Goal: Task Accomplishment & Management: Use online tool/utility

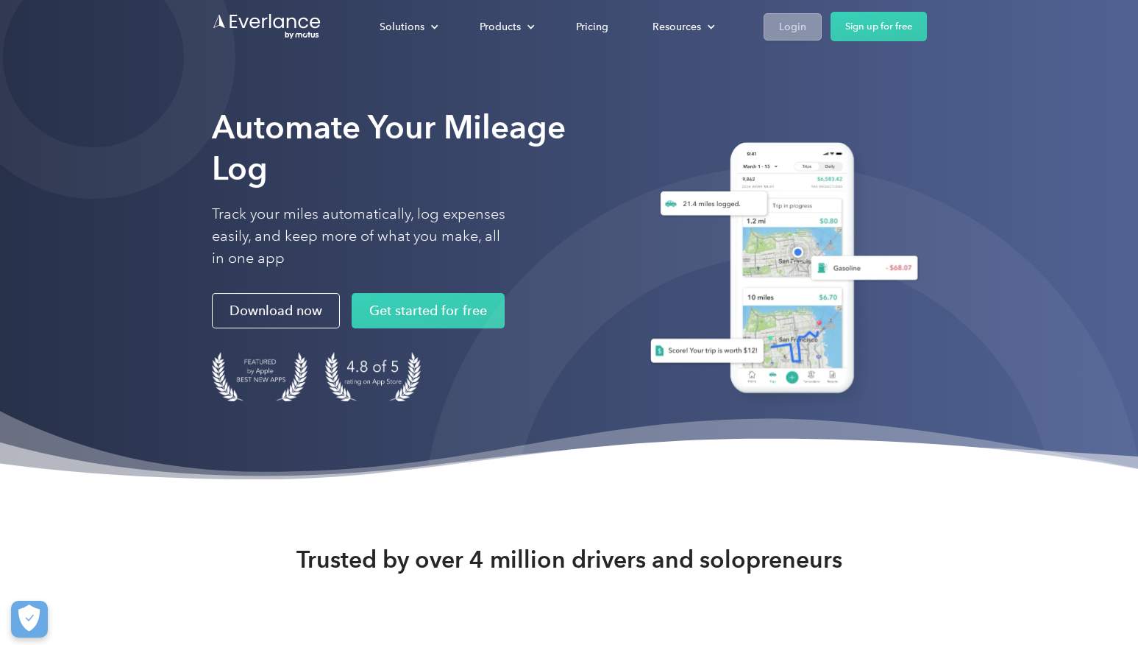
click at [781, 30] on div "Login" at bounding box center [792, 27] width 27 height 18
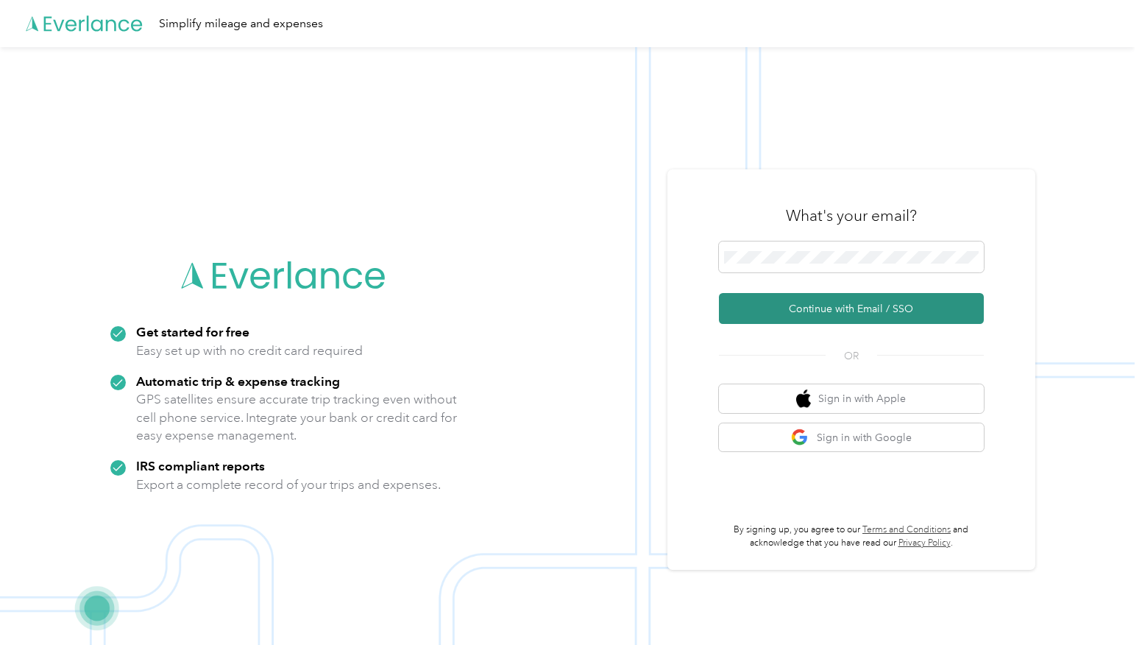
click at [833, 306] on button "Continue with Email / SSO" at bounding box center [851, 308] width 265 height 31
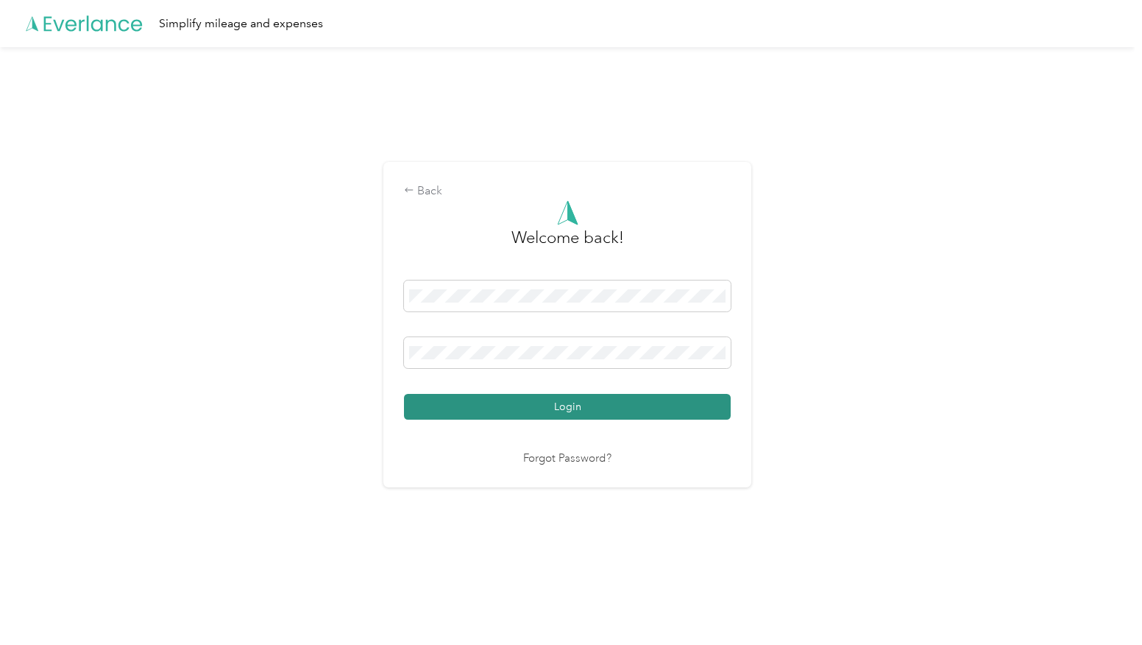
click at [699, 415] on button "Login" at bounding box center [567, 407] width 327 height 26
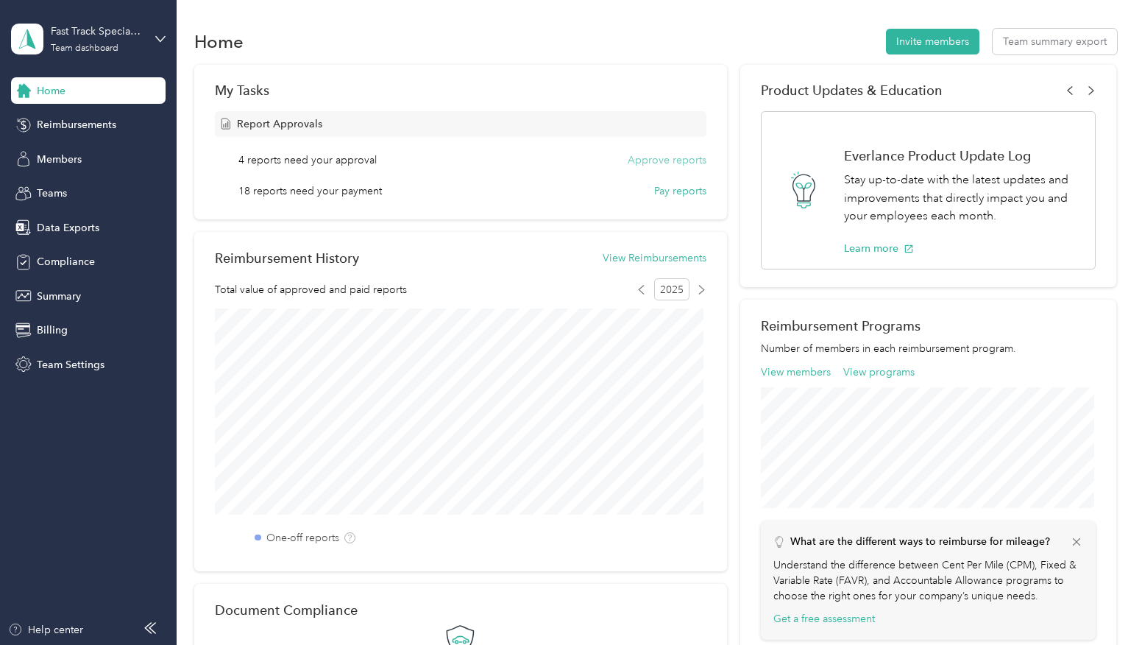
click at [648, 157] on button "Approve reports" at bounding box center [667, 159] width 79 height 15
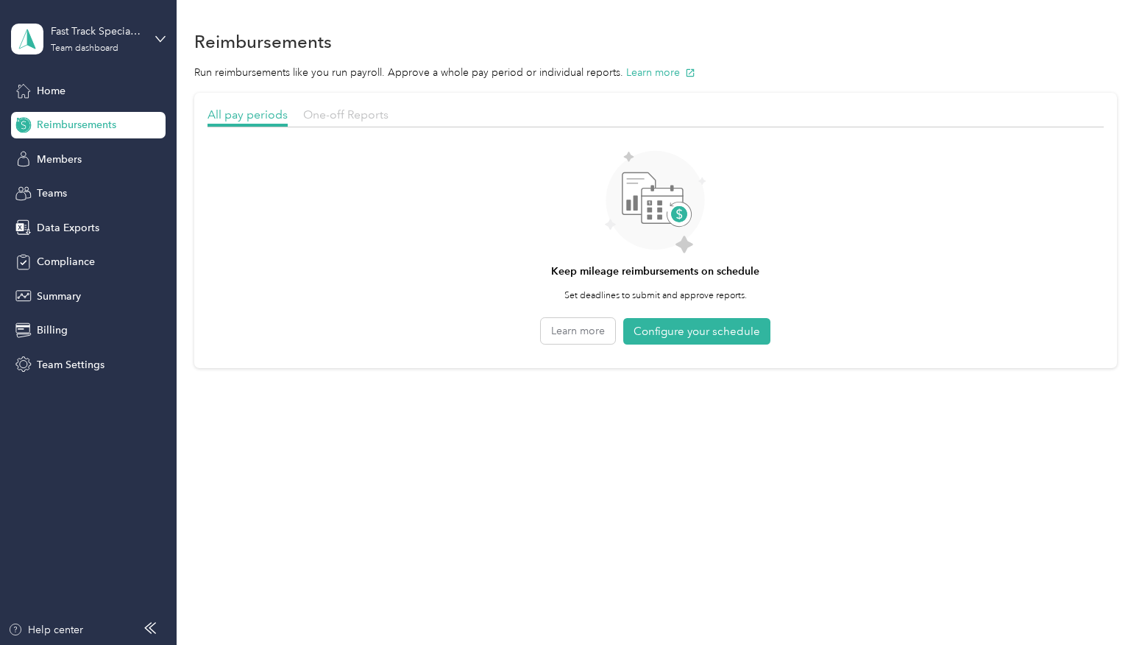
click at [325, 116] on span "One-off Reports" at bounding box center [345, 114] width 85 height 14
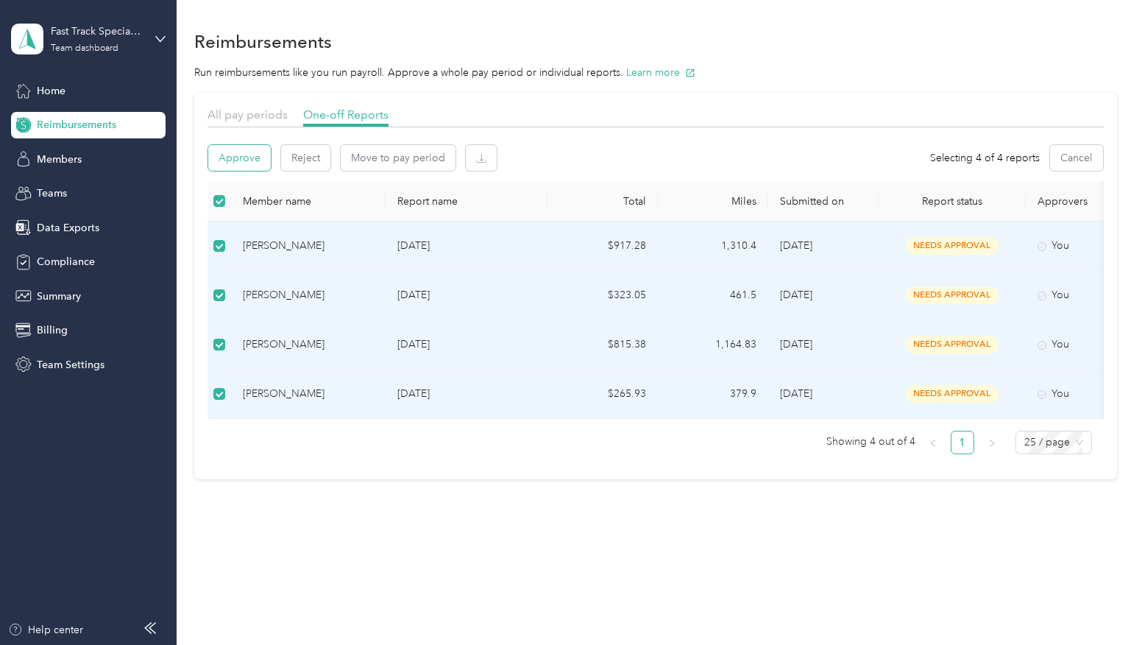
click at [243, 158] on button "Approve" at bounding box center [239, 158] width 63 height 26
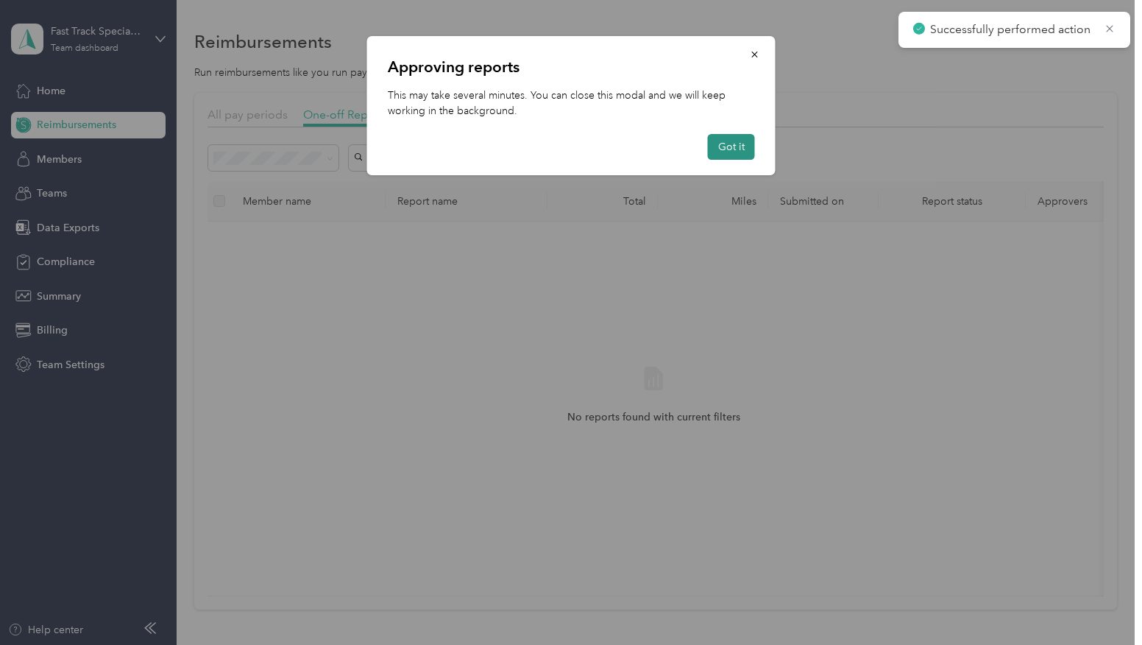
click at [735, 147] on button "Got it" at bounding box center [731, 147] width 47 height 26
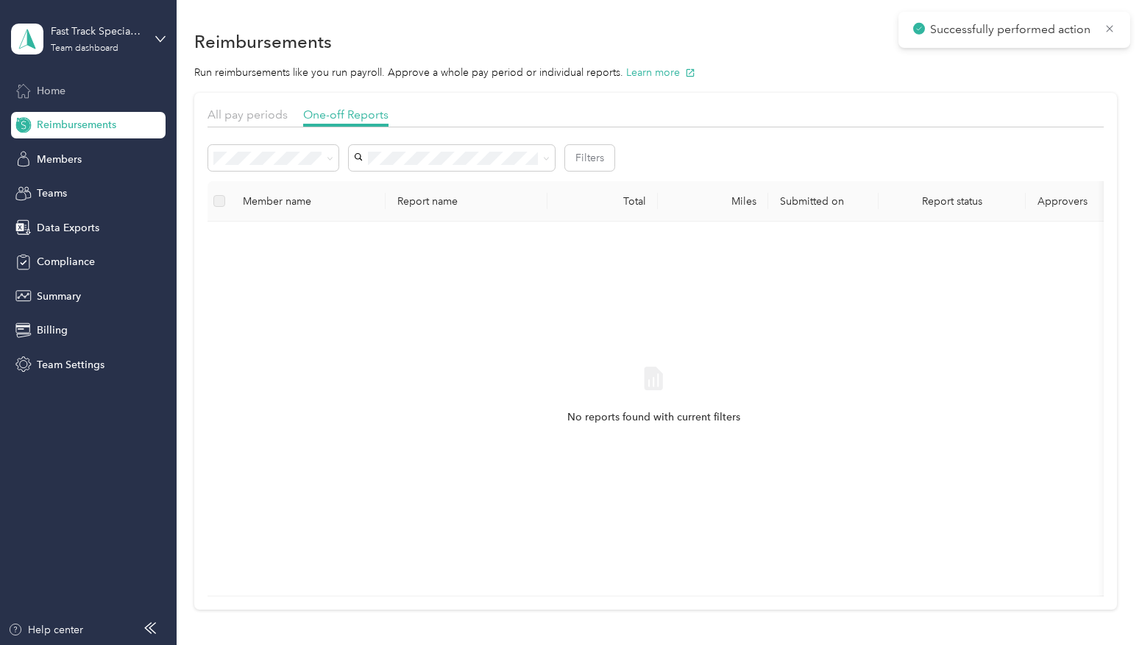
click at [54, 89] on span "Home" at bounding box center [51, 90] width 29 height 15
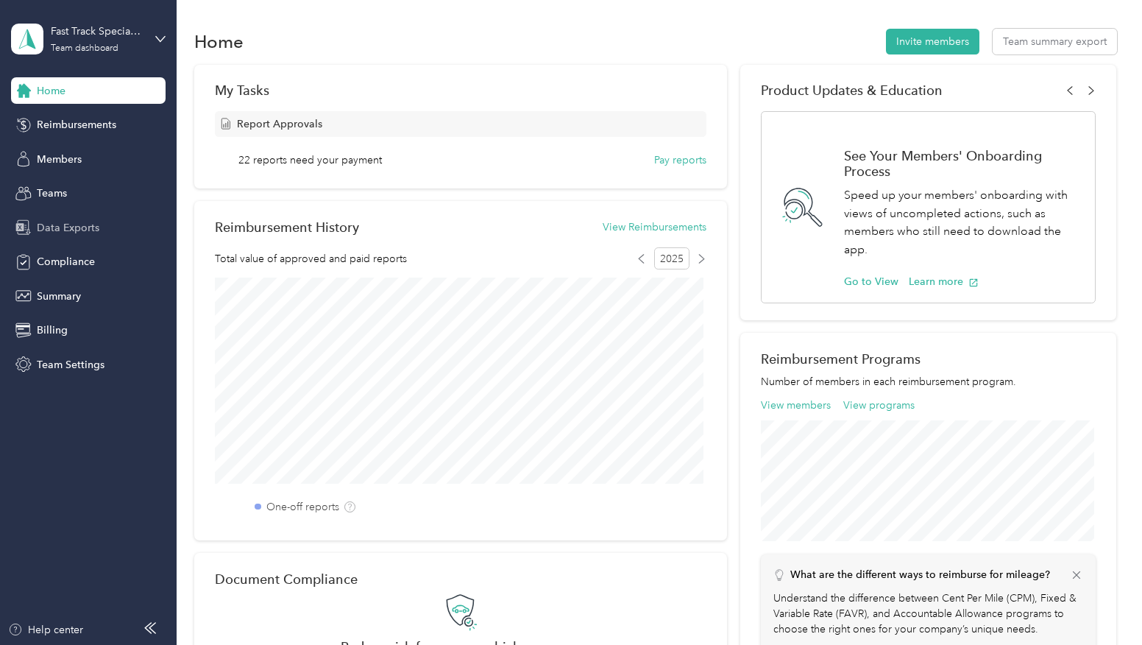
click at [74, 222] on span "Data Exports" at bounding box center [68, 227] width 63 height 15
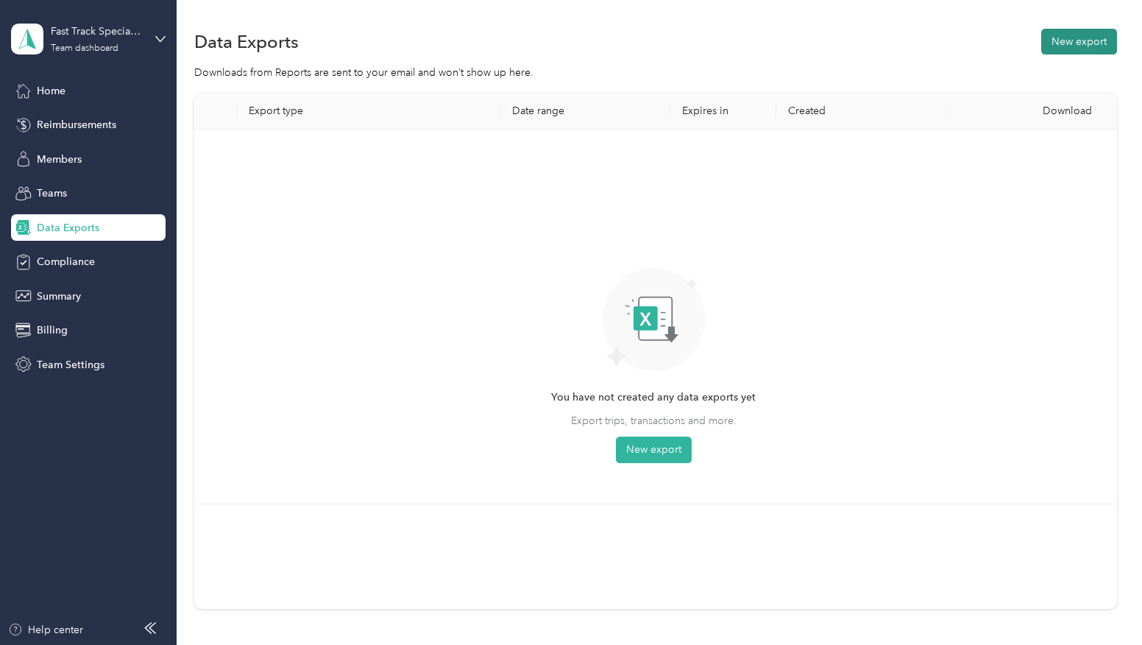
click at [1082, 40] on button "New export" at bounding box center [1079, 42] width 76 height 26
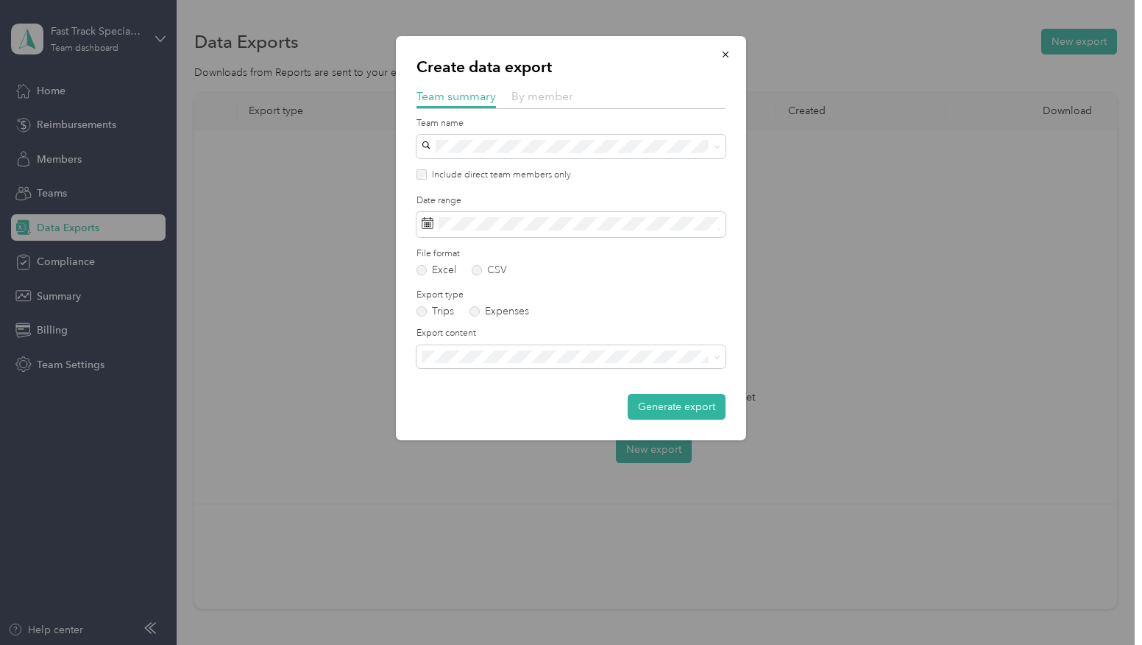
click at [551, 93] on span "By member" at bounding box center [542, 96] width 62 height 14
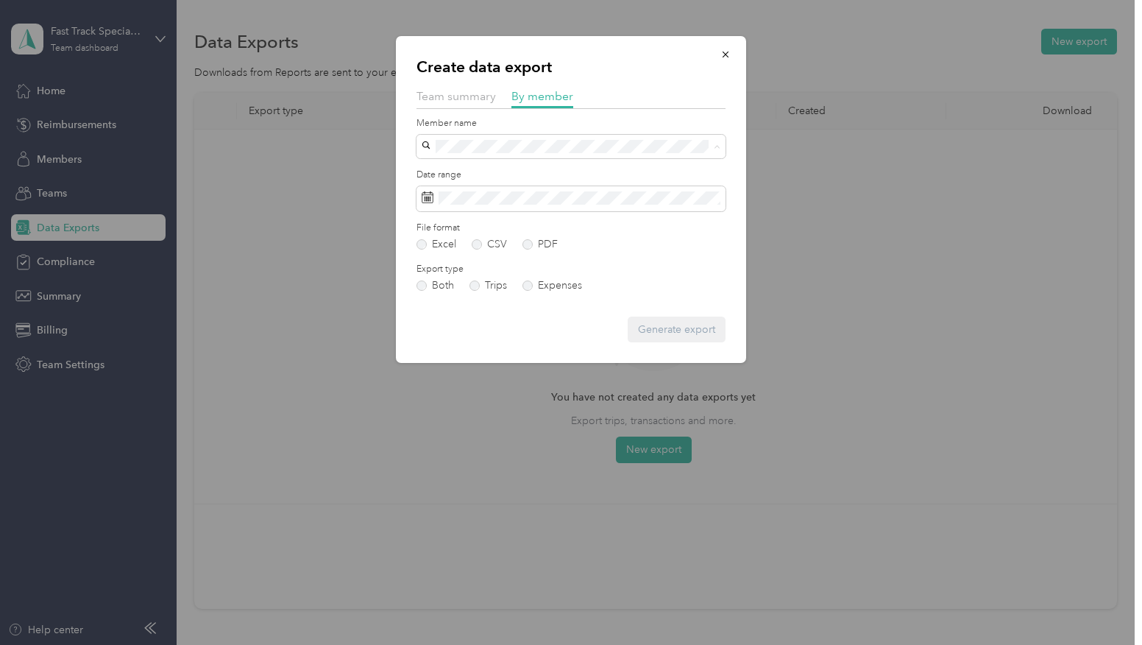
click at [452, 276] on li "[PERSON_NAME]" at bounding box center [570, 276] width 309 height 26
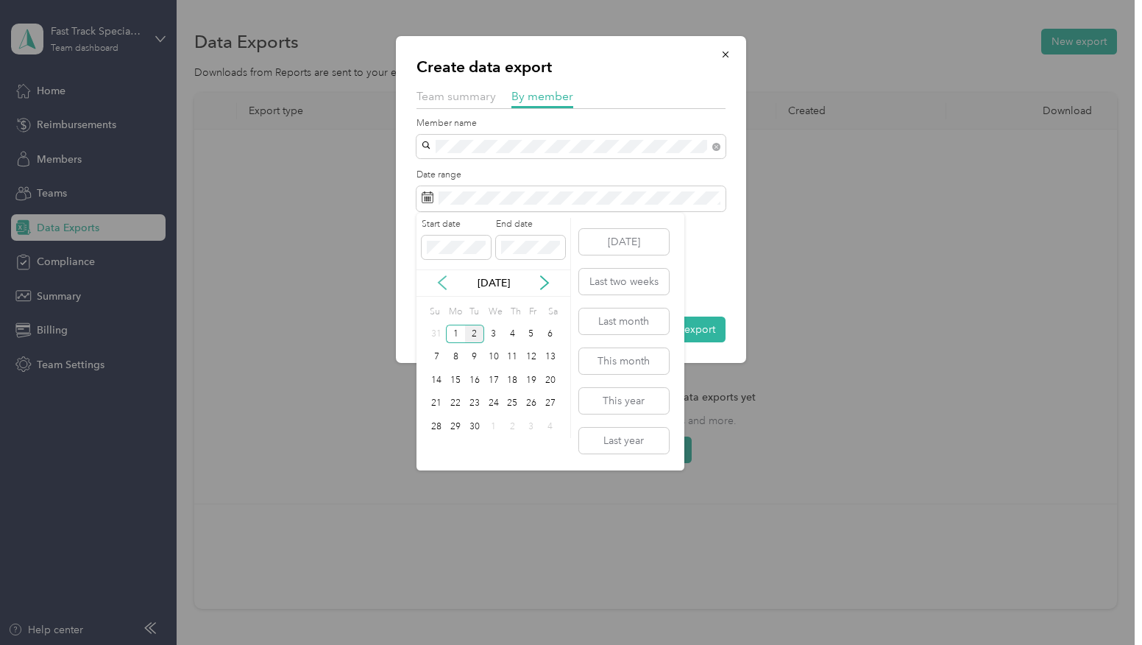
click at [440, 285] on icon at bounding box center [442, 282] width 15 height 15
click at [529, 335] on div "1" at bounding box center [531, 333] width 19 height 18
click at [434, 452] on div "31" at bounding box center [436, 450] width 19 height 18
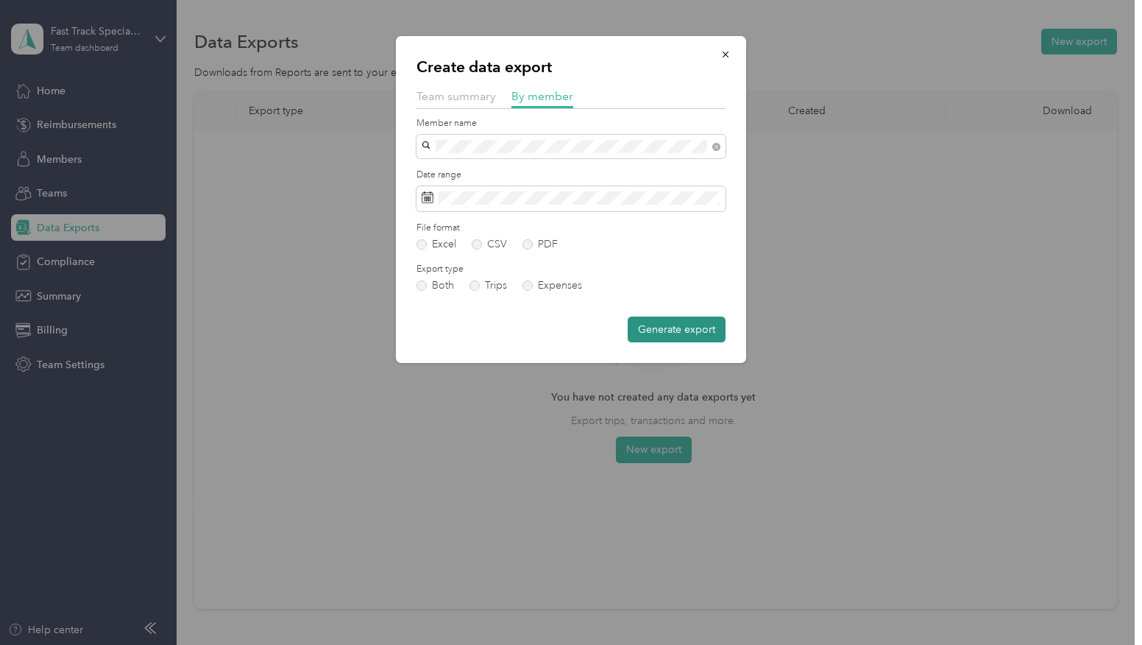
click at [656, 325] on button "Generate export" at bounding box center [677, 329] width 98 height 26
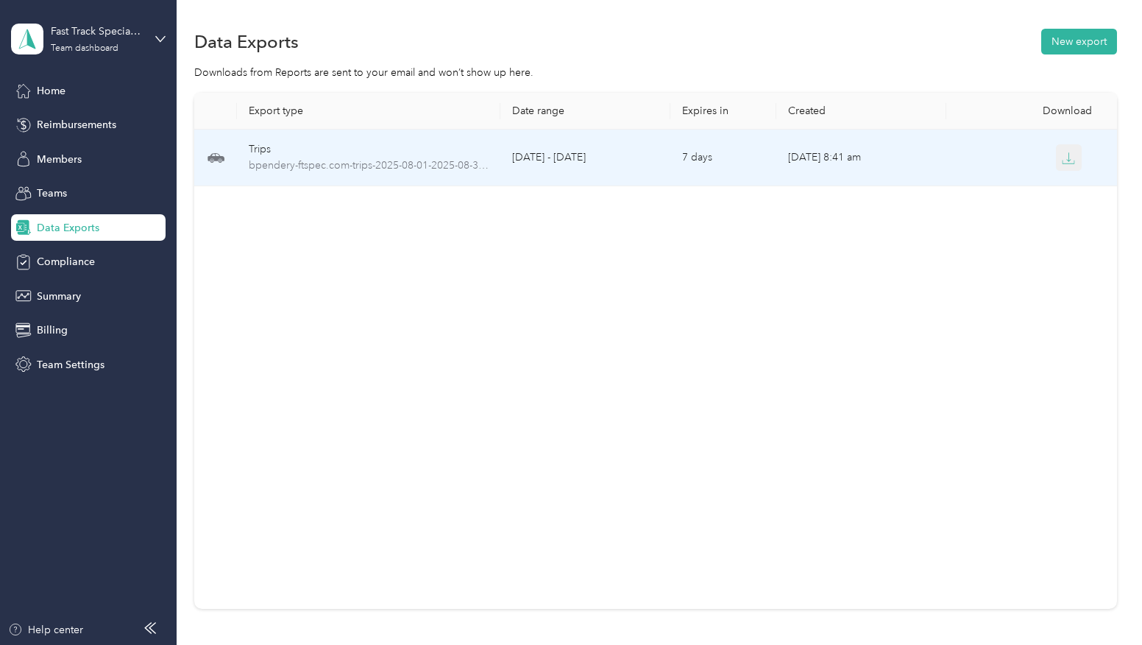
click at [1062, 159] on icon "button" at bounding box center [1068, 158] width 13 height 13
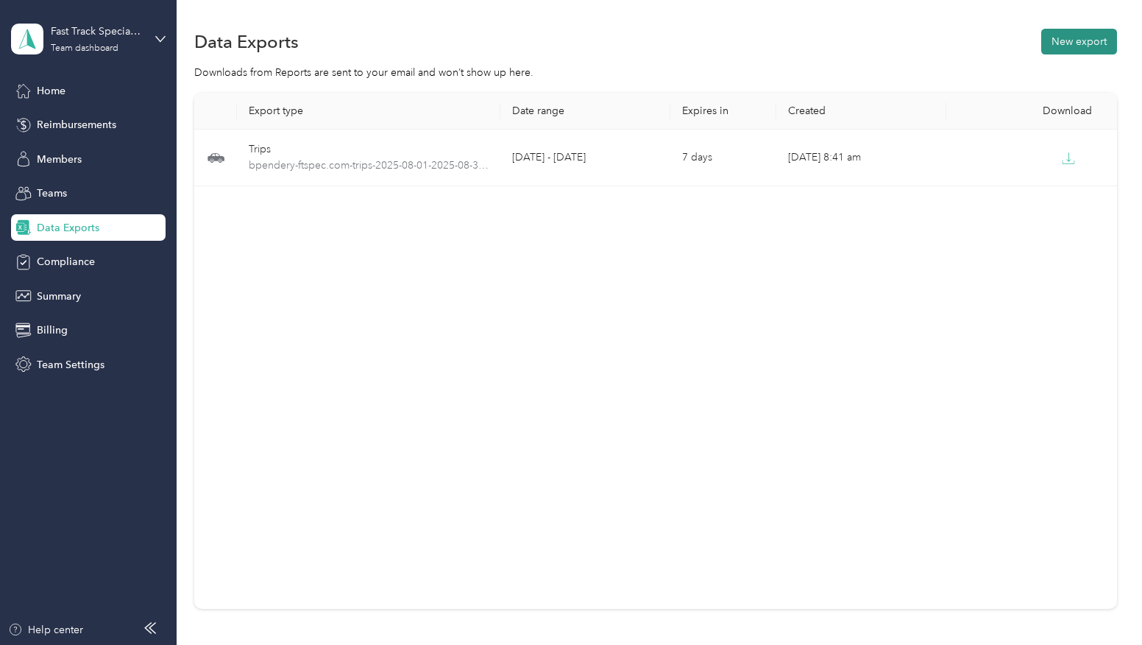
click at [1093, 49] on button "New export" at bounding box center [1079, 42] width 76 height 26
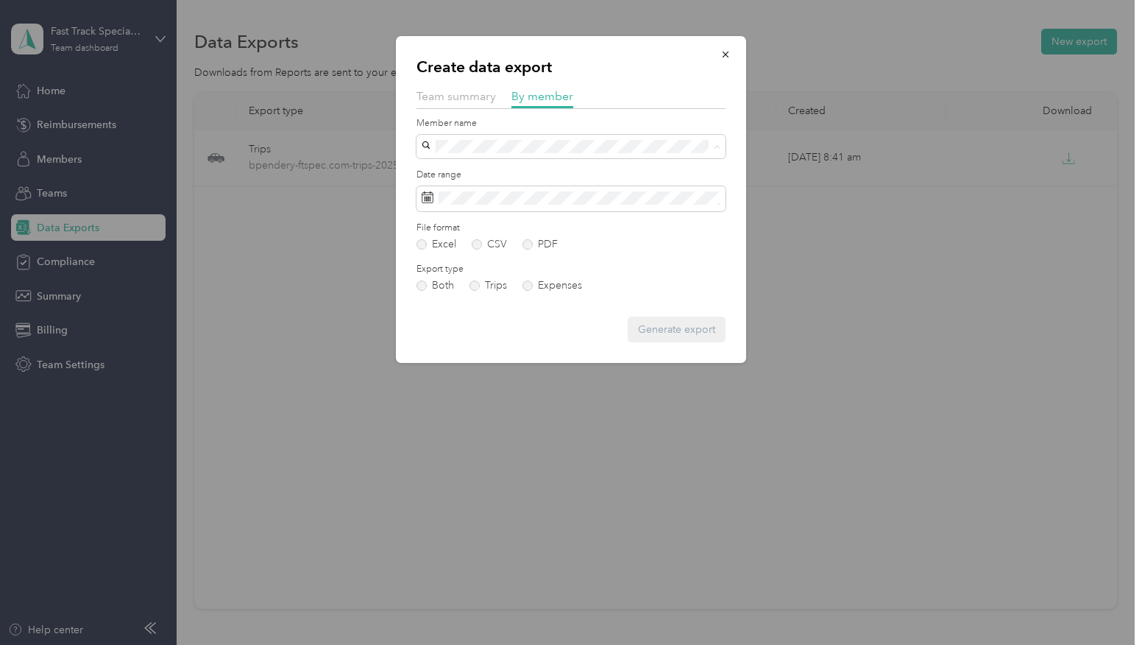
click at [480, 250] on li "[PERSON_NAME]" at bounding box center [570, 250] width 309 height 26
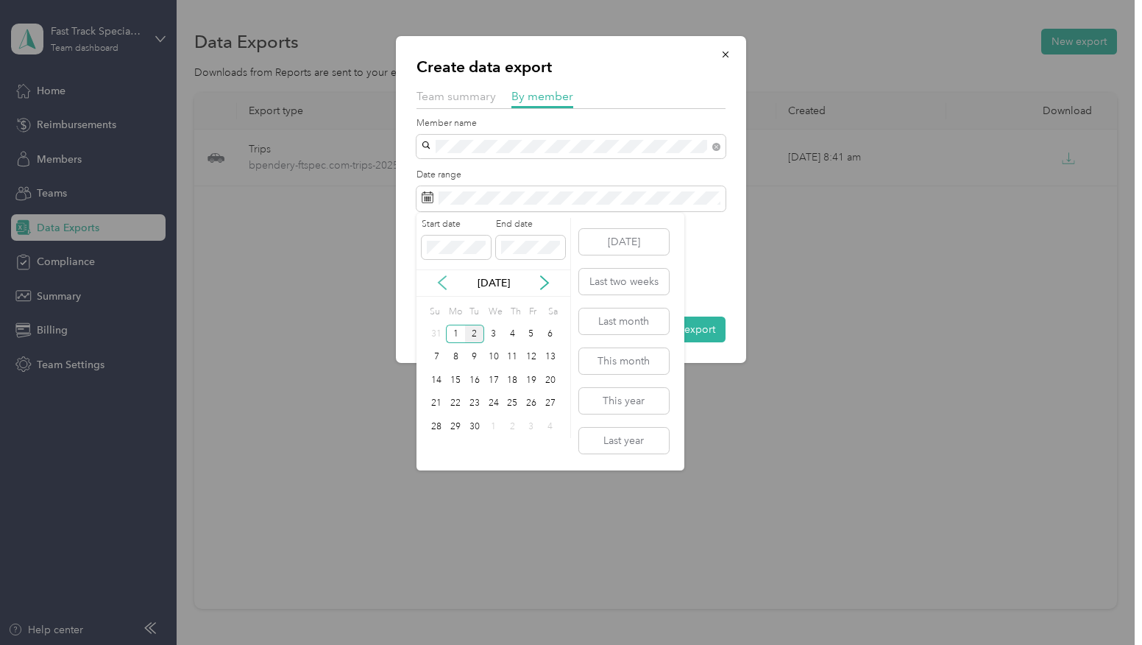
click at [441, 285] on icon at bounding box center [442, 282] width 15 height 15
click at [532, 333] on div "1" at bounding box center [531, 333] width 19 height 18
click at [436, 451] on div "31" at bounding box center [436, 450] width 19 height 18
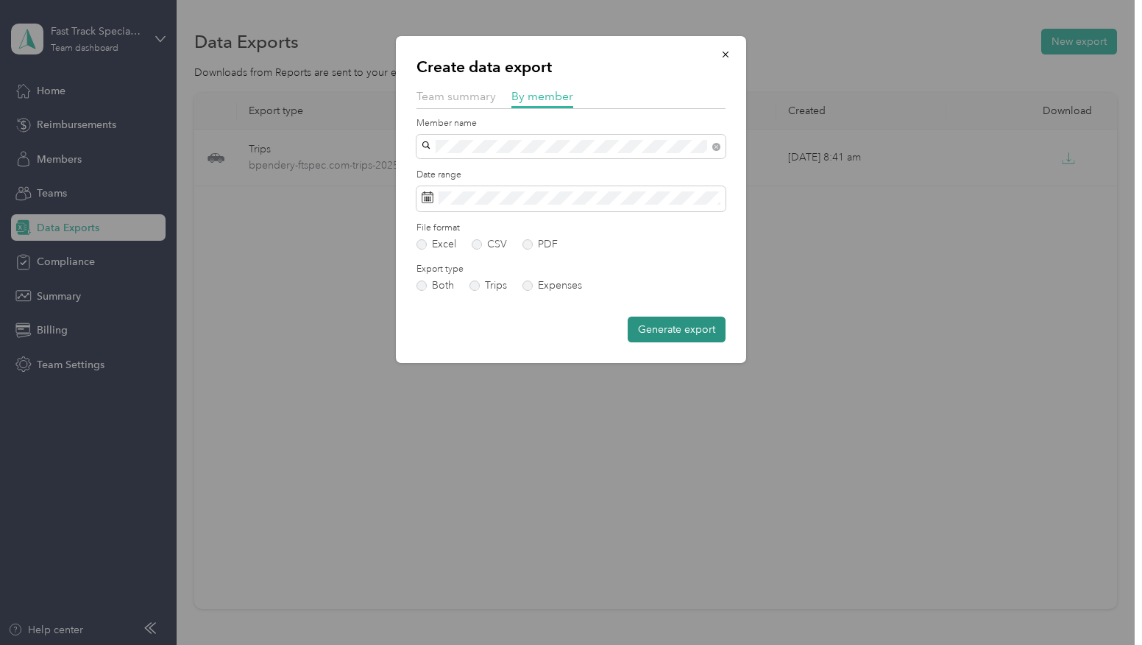
click at [677, 324] on button "Generate export" at bounding box center [677, 329] width 98 height 26
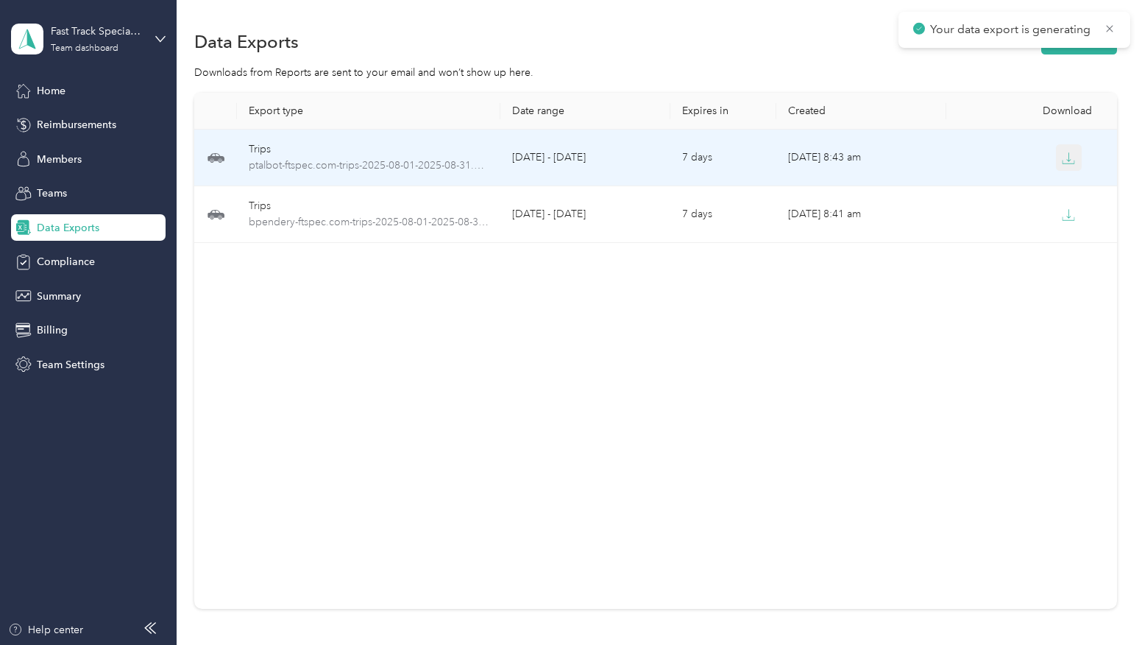
click at [1063, 155] on icon "button" at bounding box center [1068, 158] width 13 height 13
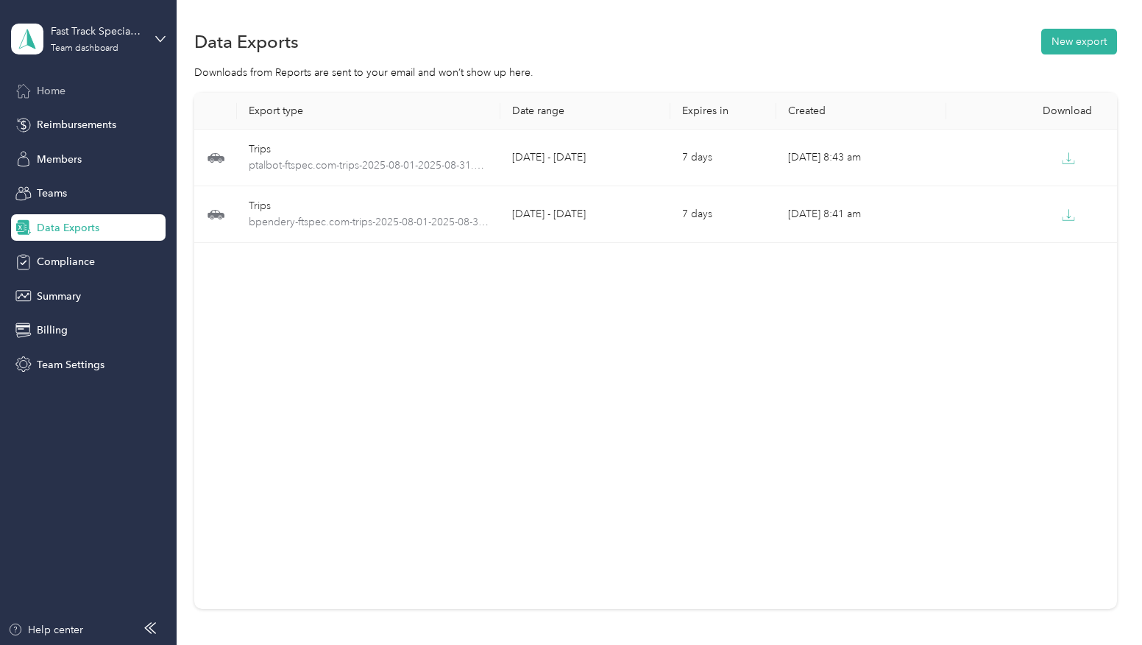
click at [51, 88] on span "Home" at bounding box center [51, 90] width 29 height 15
